Goal: Task Accomplishment & Management: Complete application form

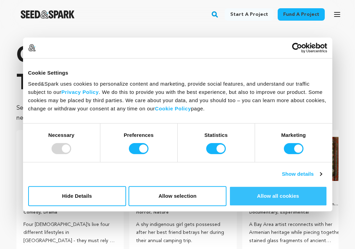
click at [259, 198] on button "Allow all cookies" at bounding box center [279, 196] width 98 height 20
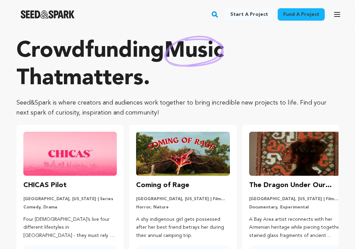
scroll to position [4, 0]
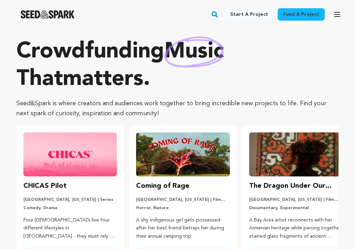
click at [249, 16] on link "Start a project" at bounding box center [249, 14] width 49 height 12
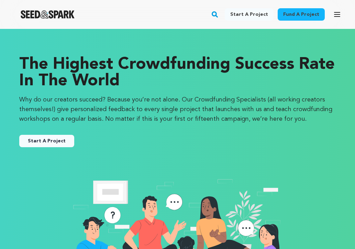
scroll to position [10, 0]
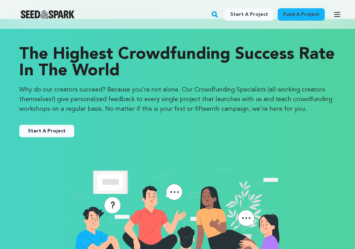
click at [60, 122] on div "Start A Project" at bounding box center [177, 128] width 317 height 18
click at [59, 134] on link "Start A Project" at bounding box center [46, 131] width 55 height 12
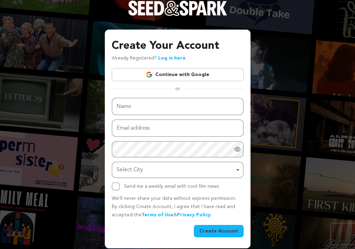
click at [178, 70] on link "Continue with Google" at bounding box center [178, 74] width 132 height 13
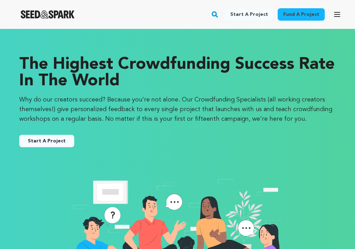
click at [48, 140] on button "Start A Project" at bounding box center [46, 141] width 55 height 12
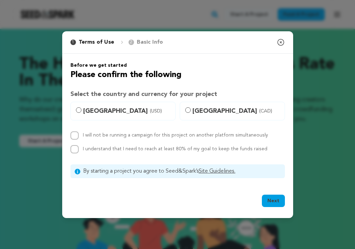
click at [146, 108] on span "United States (USD)" at bounding box center [127, 111] width 88 height 10
click at [82, 108] on input "United States (USD)" at bounding box center [79, 110] width 6 height 6
radio input "true"
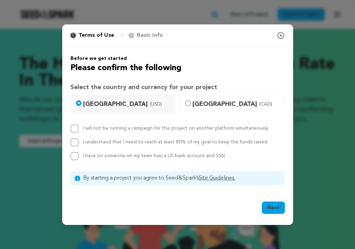
click at [92, 127] on label "I will not be running a campaign for this project on another platform simultane…" at bounding box center [175, 128] width 185 height 5
click at [79, 127] on input "I will not be running a campaign for this project on another platform simultane…" at bounding box center [75, 129] width 8 height 8
checkbox input "true"
click at [160, 144] on label "I understand that I need to reach at least 80% of my goal to keep the funds rai…" at bounding box center [175, 142] width 185 height 5
click at [79, 144] on input "I understand that I need to reach at least 80% of my goal to keep the funds rai…" at bounding box center [75, 142] width 8 height 8
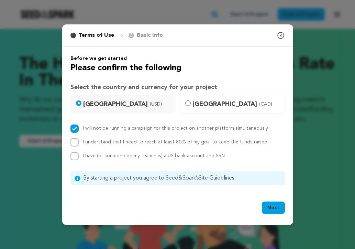
checkbox input "true"
click at [135, 155] on span "I have (or someone on my team has) a US bank account and SSN" at bounding box center [154, 155] width 142 height 5
click at [79, 155] on input "I have (or someone on my team has) a US bank account and SSN" at bounding box center [75, 156] width 8 height 8
checkbox input "true"
click at [276, 211] on button "Next" at bounding box center [273, 208] width 23 height 12
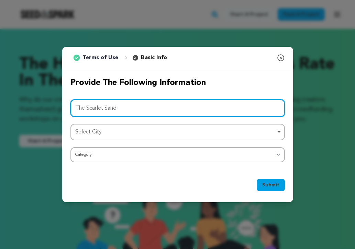
click at [178, 133] on div "Select City Remove item" at bounding box center [175, 132] width 201 height 10
type input "The Scarlet Sand"
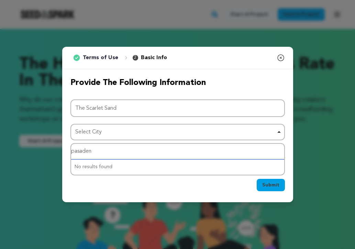
type input "pasadena"
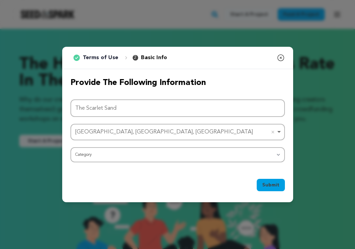
click at [266, 146] on div "Project Name The Scarlet Sand Pasadena, CA, USA Pasadena, CA, USA Remove item S…" at bounding box center [178, 130] width 215 height 63
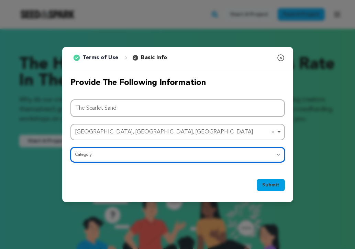
select select "383"
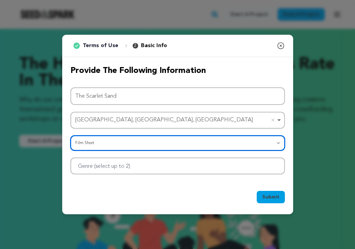
click at [233, 167] on div at bounding box center [178, 166] width 215 height 17
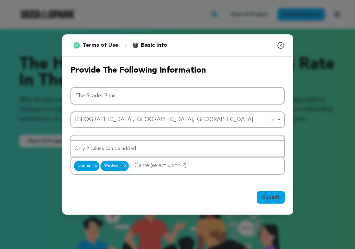
click at [270, 193] on button "Submit" at bounding box center [271, 197] width 28 height 12
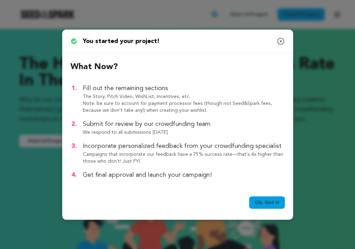
click at [263, 204] on link "Ok, Got it" at bounding box center [267, 202] width 36 height 12
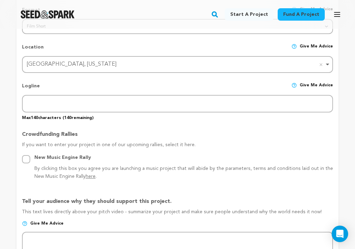
scroll to position [309, 0]
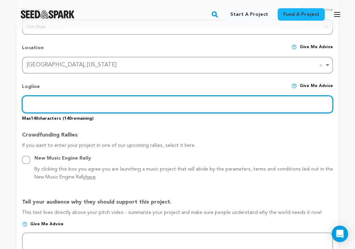
click at [109, 102] on input "text" at bounding box center [177, 105] width 311 height 18
paste input "A lone gunman is saved by a stranger who forces him to confront the carelessnes…"
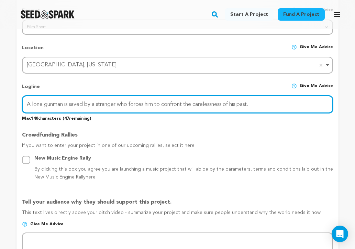
click at [120, 102] on input "A lone gunman is saved by a stranger who forces him to confront the carelessnes…" at bounding box center [177, 105] width 311 height 18
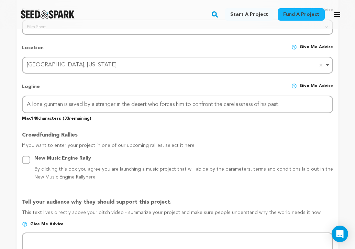
click at [257, 79] on div "Logline Give me advice A lone gunman is saved by a stranger in the desert who f…" at bounding box center [177, 100] width 311 height 44
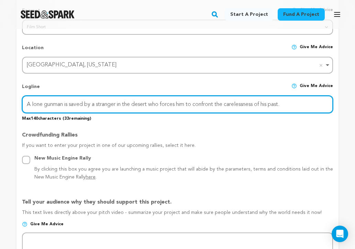
click at [301, 100] on input "A lone gunman is saved by a stranger in the desert who forces him to confront t…" at bounding box center [177, 105] width 311 height 18
drag, startPoint x: 152, startPoint y: 102, endPoint x: 120, endPoint y: 102, distance: 31.3
click at [120, 102] on input "A lone gunman is saved by a stranger in the desert who forces him to confront t…" at bounding box center [177, 105] width 311 height 18
type input "A lone gunman is saved by a stranger who forces him to confront the carelessnes…"
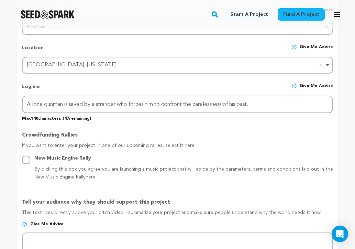
click at [92, 126] on div "Crowdfunding Rallies If you want to enter your project in one of our upcoming r…" at bounding box center [177, 154] width 311 height 56
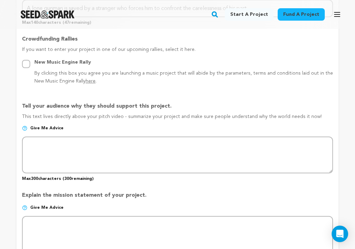
scroll to position [412, 0]
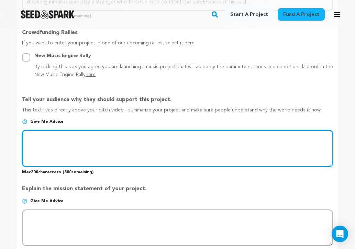
click at [52, 132] on textarea at bounding box center [177, 148] width 311 height 36
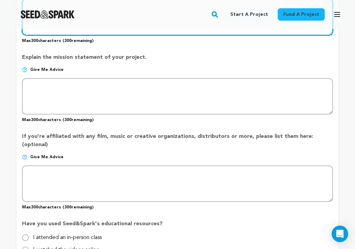
scroll to position [543, 0]
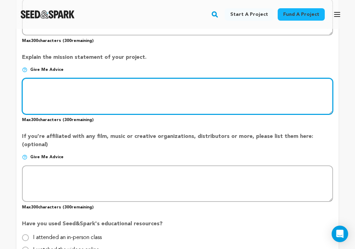
click at [212, 80] on textarea at bounding box center [177, 96] width 311 height 36
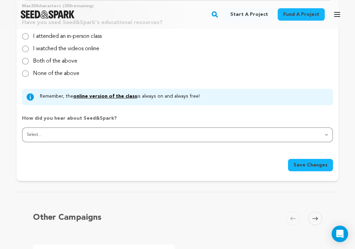
scroll to position [766, 0]
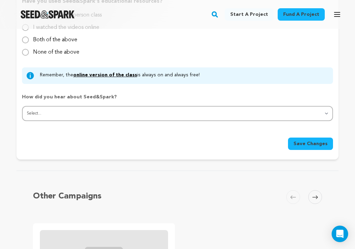
click at [316, 195] on icon at bounding box center [316, 197] width 6 height 5
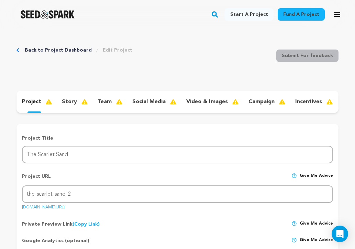
scroll to position [0, 0]
click at [78, 102] on div "story" at bounding box center [74, 101] width 36 height 11
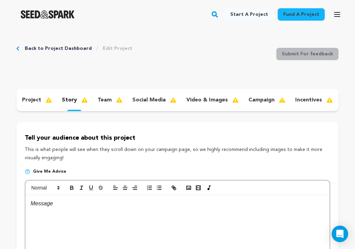
scroll to position [2, 0]
click at [102, 99] on p "team" at bounding box center [105, 100] width 14 height 8
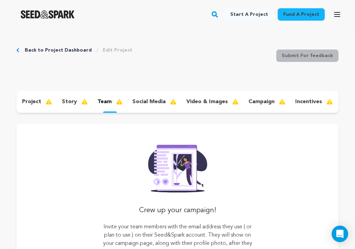
click at [149, 104] on p "social media" at bounding box center [148, 102] width 33 height 8
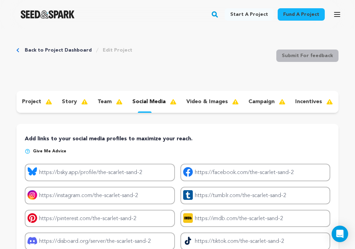
click at [195, 101] on p "video & images" at bounding box center [208, 102] width 42 height 8
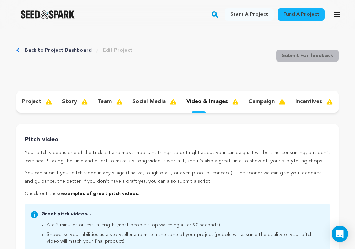
click at [254, 102] on p "campaign" at bounding box center [262, 102] width 26 height 8
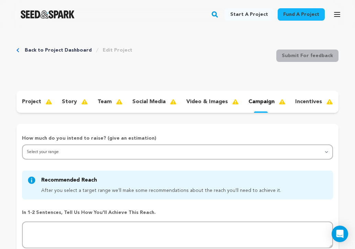
click at [298, 102] on p "incentives" at bounding box center [309, 102] width 27 height 8
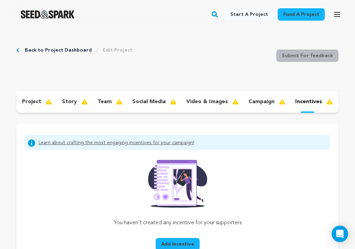
click at [152, 99] on p "social media" at bounding box center [148, 102] width 33 height 8
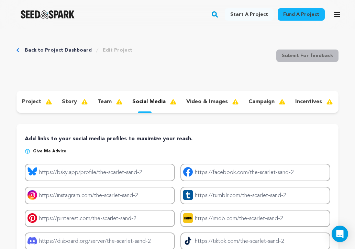
click at [255, 100] on p "campaign" at bounding box center [262, 102] width 26 height 8
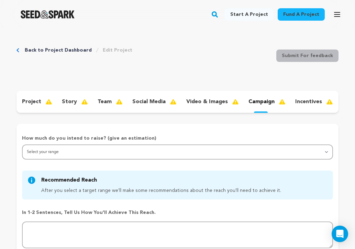
click at [299, 104] on p "incentives" at bounding box center [309, 102] width 27 height 8
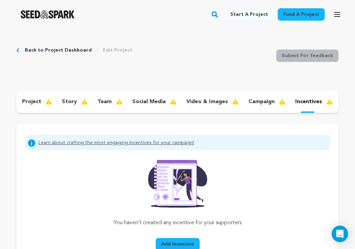
click at [255, 106] on div "campaign" at bounding box center [266, 101] width 47 height 11
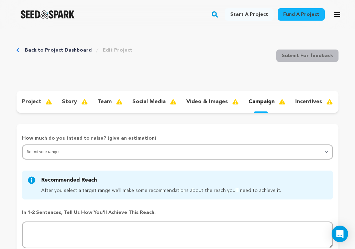
click at [264, 54] on div "Back to Project Dashboard Edit Project Submit For feedback Submit For feedback" at bounding box center [178, 56] width 322 height 45
click at [301, 103] on p "incentives" at bounding box center [309, 102] width 27 height 8
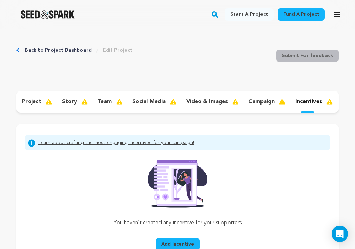
click at [262, 100] on p "campaign" at bounding box center [262, 102] width 26 height 8
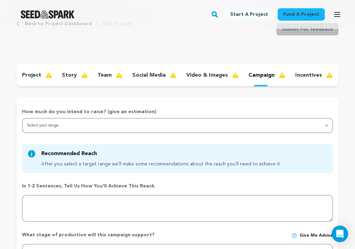
scroll to position [26, 0]
click at [298, 78] on p "incentives" at bounding box center [309, 75] width 27 height 8
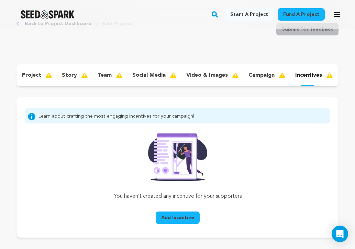
click at [264, 78] on p "campaign" at bounding box center [262, 75] width 26 height 8
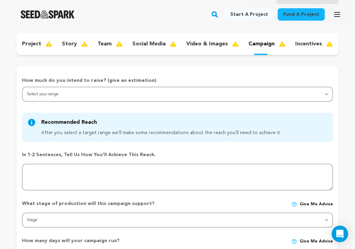
scroll to position [58, 0]
click at [311, 41] on p "incentives" at bounding box center [309, 44] width 27 height 8
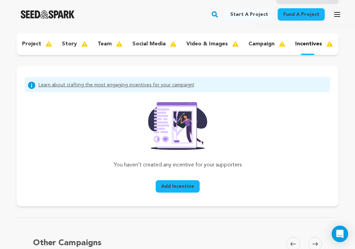
click at [279, 45] on img at bounding box center [285, 44] width 12 height 8
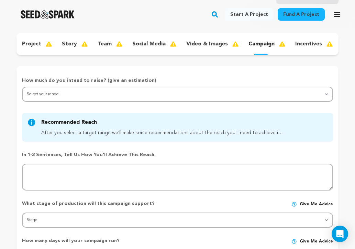
click at [305, 45] on p "incentives" at bounding box center [309, 44] width 27 height 8
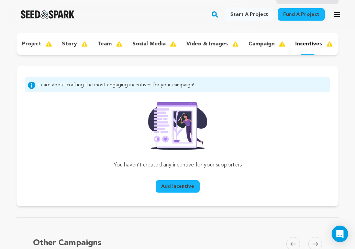
click at [255, 43] on p "campaign" at bounding box center [262, 44] width 26 height 8
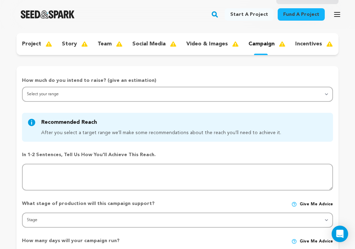
click at [211, 43] on p "video & images" at bounding box center [208, 44] width 42 height 8
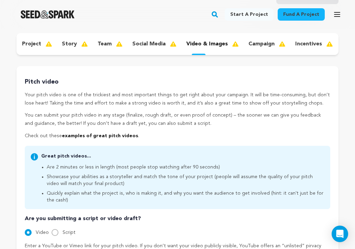
click at [157, 45] on p "social media" at bounding box center [148, 44] width 33 height 8
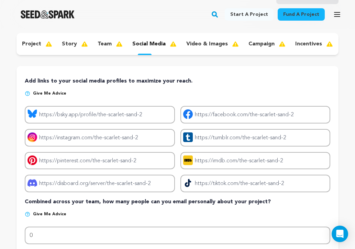
click at [94, 41] on div "team" at bounding box center [109, 44] width 35 height 11
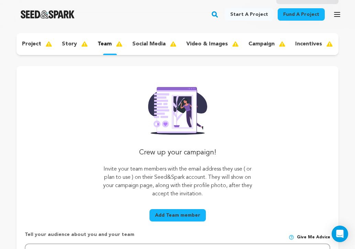
click at [72, 42] on p "story" at bounding box center [69, 44] width 15 height 8
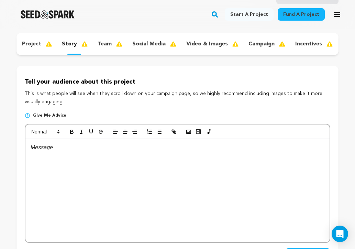
click at [32, 42] on p "project" at bounding box center [31, 44] width 19 height 8
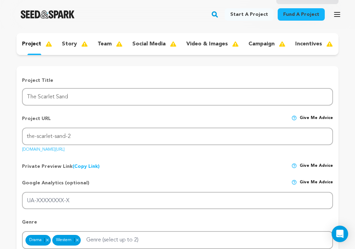
click at [309, 42] on p "incentives" at bounding box center [309, 44] width 27 height 8
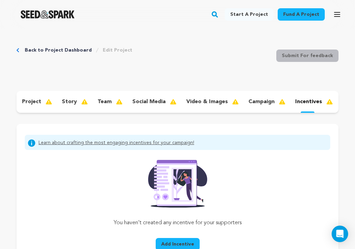
click at [262, 102] on p "campaign" at bounding box center [262, 102] width 26 height 8
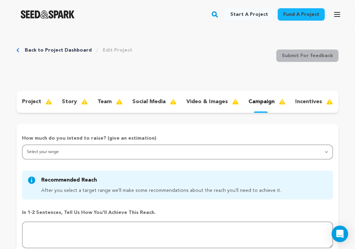
click at [211, 102] on p "video & images" at bounding box center [208, 102] width 42 height 8
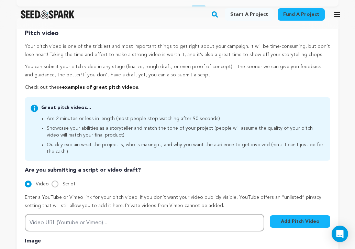
scroll to position [5, 0]
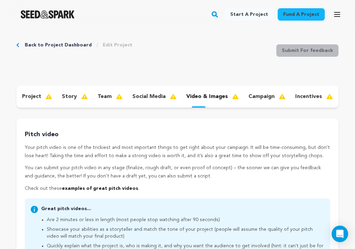
click at [151, 96] on p "social media" at bounding box center [148, 97] width 33 height 8
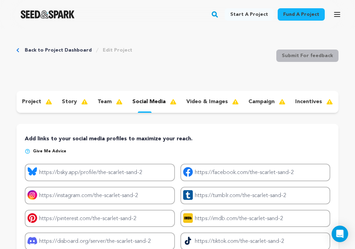
click at [106, 100] on p "team" at bounding box center [105, 102] width 14 height 8
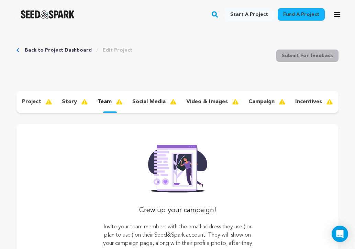
click at [73, 100] on p "story" at bounding box center [69, 102] width 15 height 8
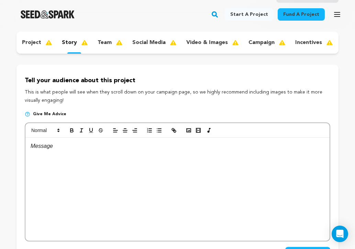
scroll to position [58, 0]
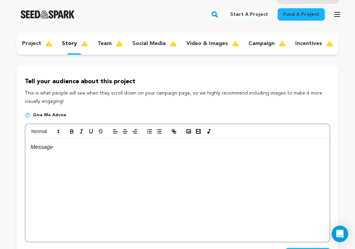
click at [210, 40] on p "video & images" at bounding box center [208, 44] width 42 height 8
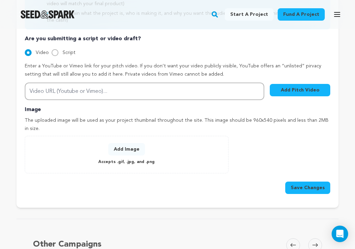
scroll to position [238, 0]
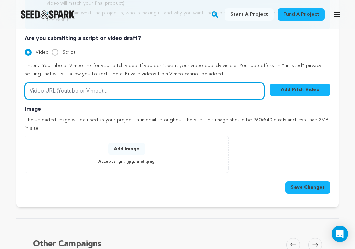
click at [161, 86] on input "Video URL (Youtube or Vimeo)..." at bounding box center [145, 91] width 240 height 18
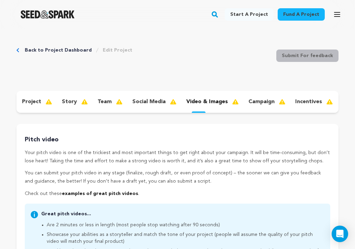
scroll to position [0, 0]
click at [223, 105] on p "video & images" at bounding box center [208, 102] width 42 height 8
click at [211, 100] on p "video & images" at bounding box center [208, 102] width 42 height 8
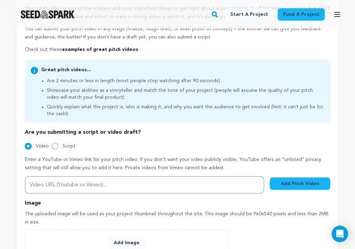
scroll to position [143, 0]
